Goal: Transaction & Acquisition: Purchase product/service

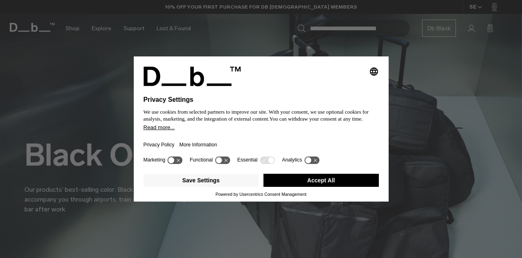
click at [316, 178] on button "Accept All" at bounding box center [322, 179] width 116 height 13
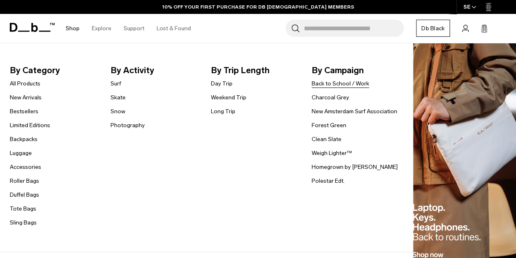
click at [325, 82] on link "Back to School / Work" at bounding box center [341, 83] width 58 height 9
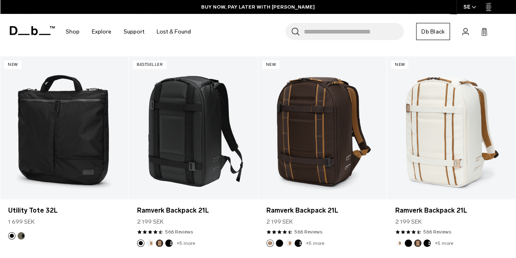
scroll to position [959, 0]
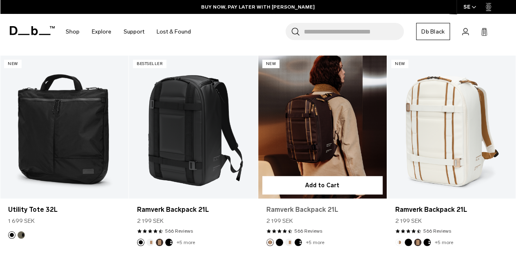
click at [302, 214] on link "Ramverk Backpack 21L" at bounding box center [323, 210] width 112 height 10
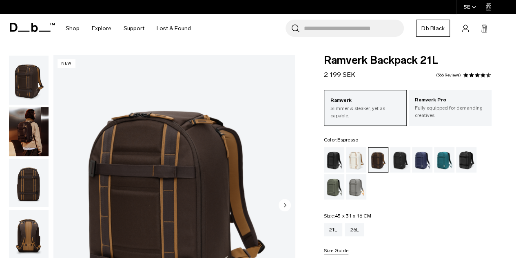
click at [420, 160] on div "Blue Hour" at bounding box center [422, 159] width 21 height 25
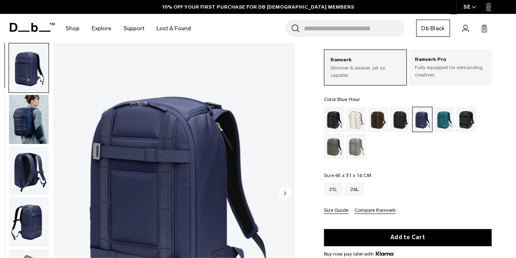
scroll to position [41, 0]
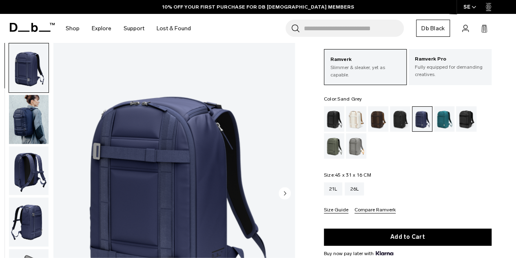
click at [356, 146] on div "Sand Grey" at bounding box center [356, 145] width 21 height 25
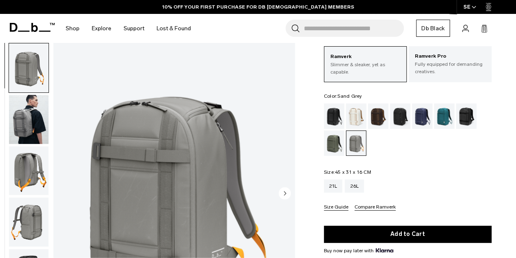
click at [27, 115] on img "button" at bounding box center [29, 119] width 40 height 49
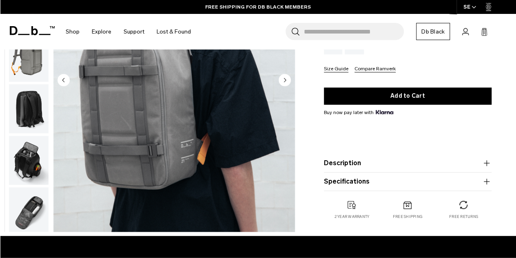
scroll to position [182, 0]
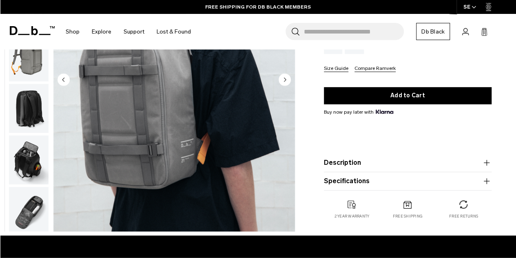
click at [35, 204] on img "button" at bounding box center [29, 211] width 40 height 49
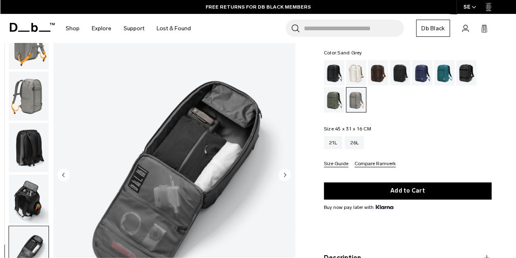
scroll to position [86, 0]
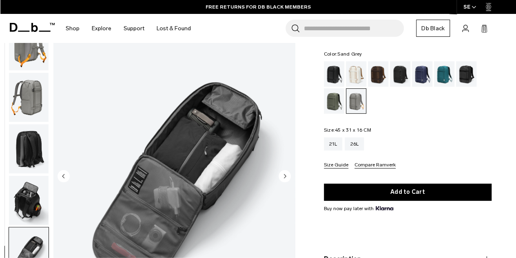
click at [29, 151] on img "button" at bounding box center [29, 148] width 40 height 49
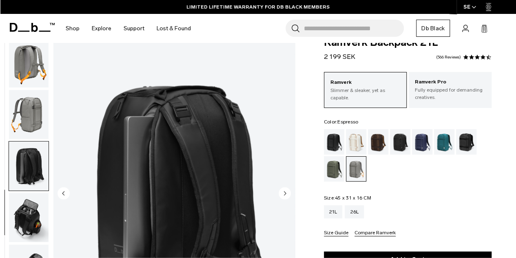
scroll to position [20, 0]
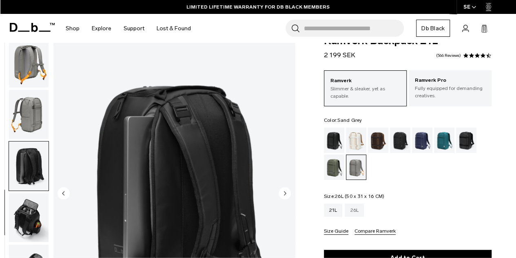
click at [351, 209] on div "26L" at bounding box center [354, 209] width 19 height 13
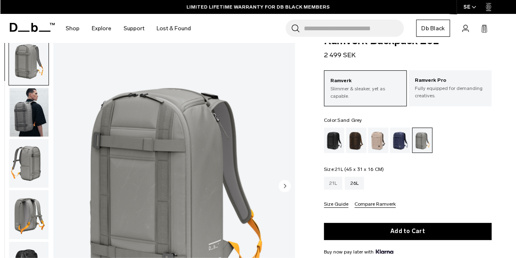
click at [333, 183] on div "21L" at bounding box center [333, 182] width 19 height 13
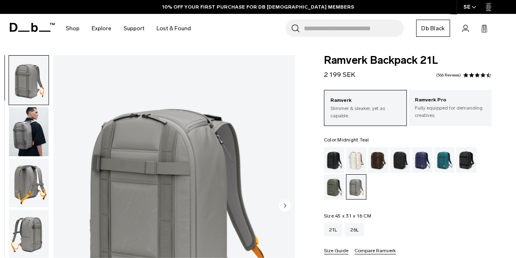
click at [442, 163] on div "Midnight Teal" at bounding box center [444, 159] width 21 height 25
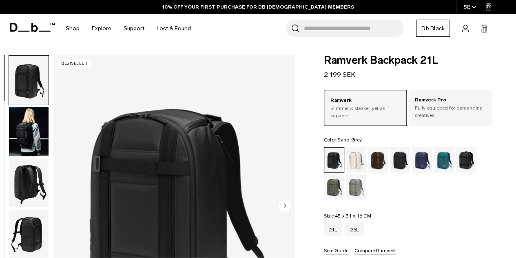
click at [352, 190] on div "Sand Grey" at bounding box center [356, 186] width 21 height 25
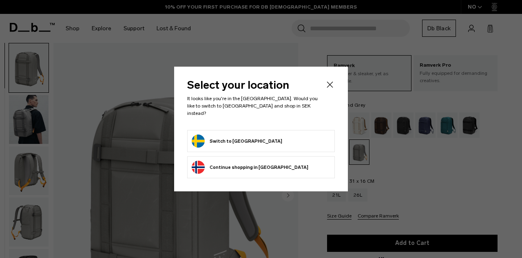
click at [299, 136] on form "Switch to [GEOGRAPHIC_DATA]" at bounding box center [261, 140] width 139 height 13
click at [235, 137] on button "Switch to [GEOGRAPHIC_DATA]" at bounding box center [237, 140] width 91 height 13
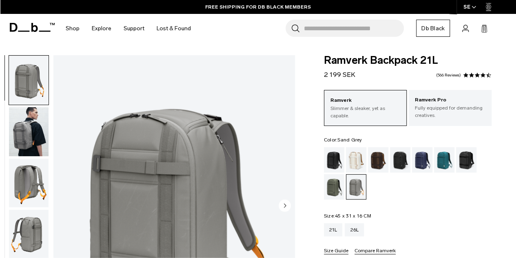
click at [41, 129] on img "button" at bounding box center [29, 131] width 40 height 49
